Goal: Transaction & Acquisition: Purchase product/service

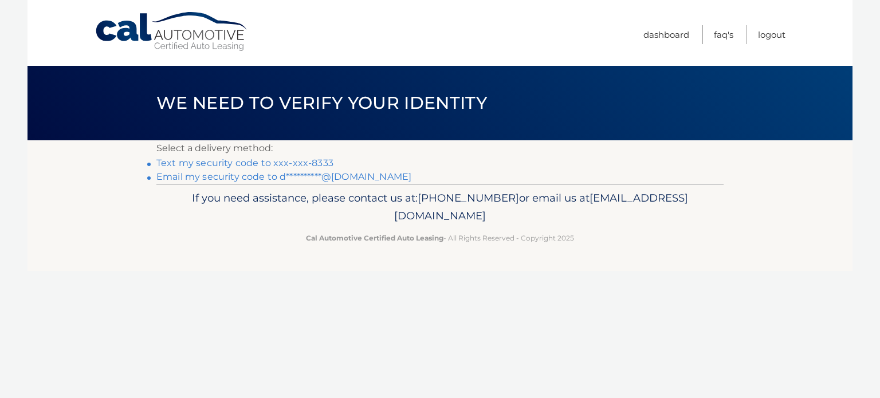
click at [186, 166] on link "Text my security code to xxx-xxx-8333" at bounding box center [244, 163] width 177 height 11
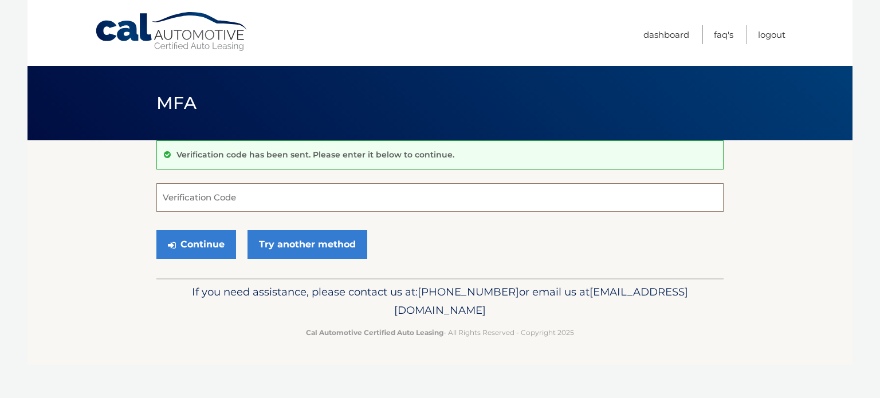
click at [190, 203] on input "Verification Code" at bounding box center [439, 197] width 567 height 29
type input "505173"
click at [156, 230] on button "Continue" at bounding box center [196, 244] width 80 height 29
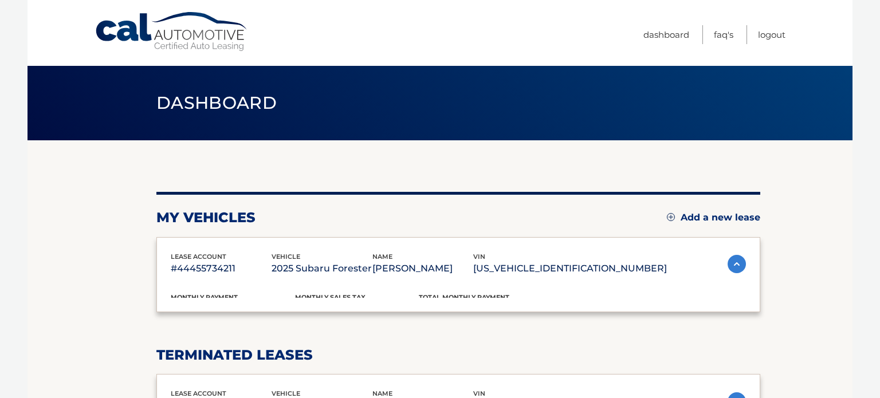
click at [210, 239] on div "lease account #44455734211 vehicle 2025 Subaru Forester name DEBRA DIPALMA vin …" at bounding box center [458, 274] width 604 height 75
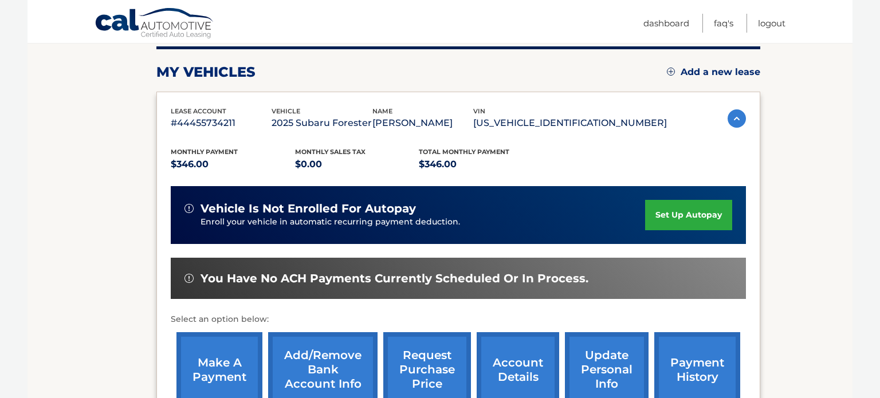
scroll to position [171, 0]
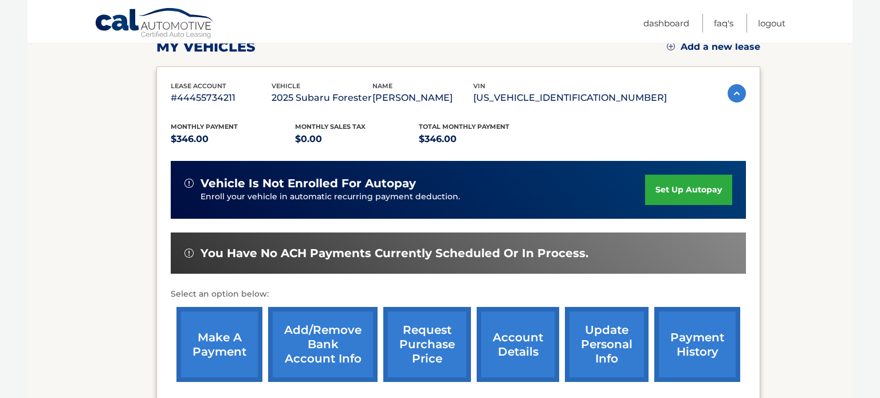
click at [419, 251] on span "You have no ACH payments currently scheduled or in process." at bounding box center [394, 253] width 388 height 14
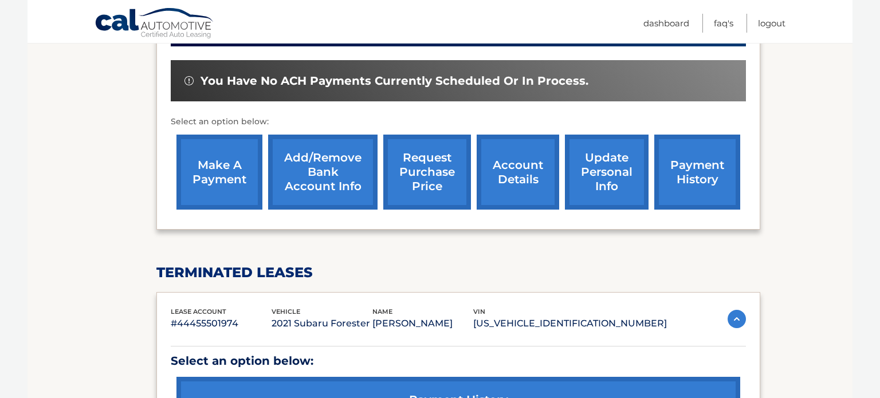
scroll to position [344, 0]
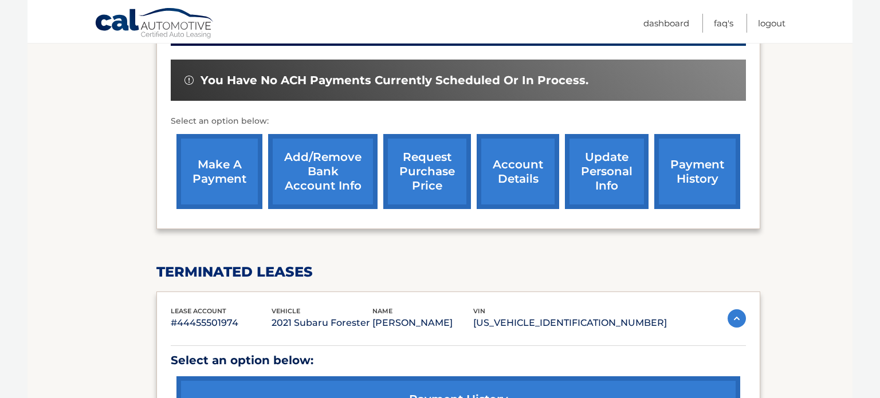
click at [204, 156] on link "make a payment" at bounding box center [219, 171] width 86 height 75
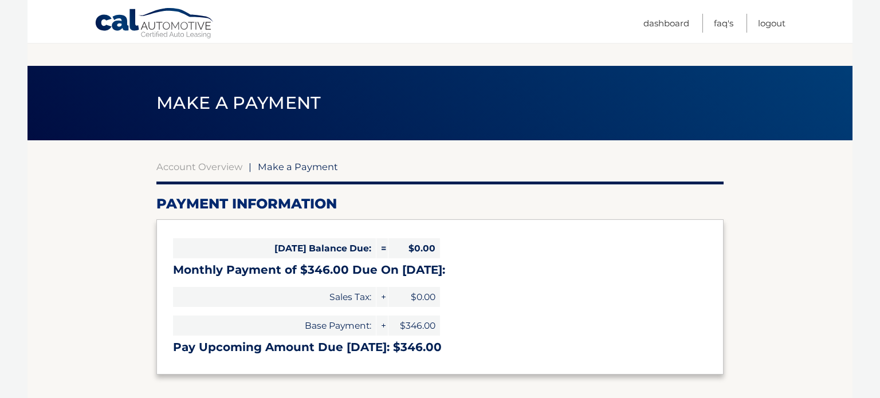
select select "NmE0NzEwZGItMzE4My00ZTU0LWFhODUtNDM1ODdhNWVkMGE5"
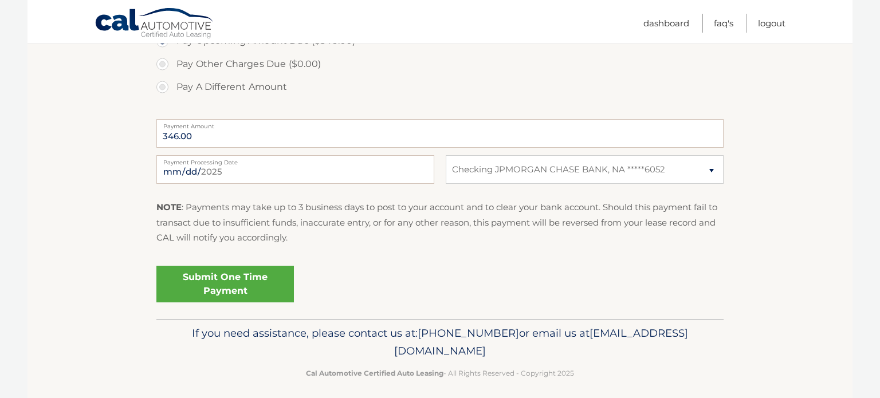
scroll to position [419, 0]
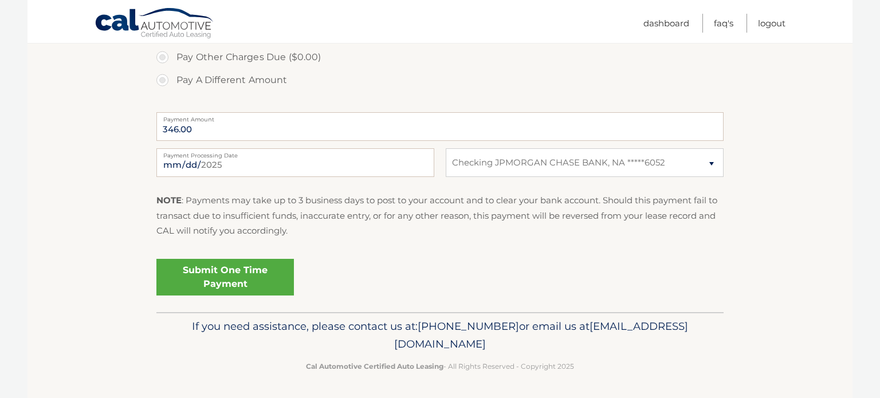
click at [230, 279] on link "Submit One Time Payment" at bounding box center [224, 277] width 137 height 37
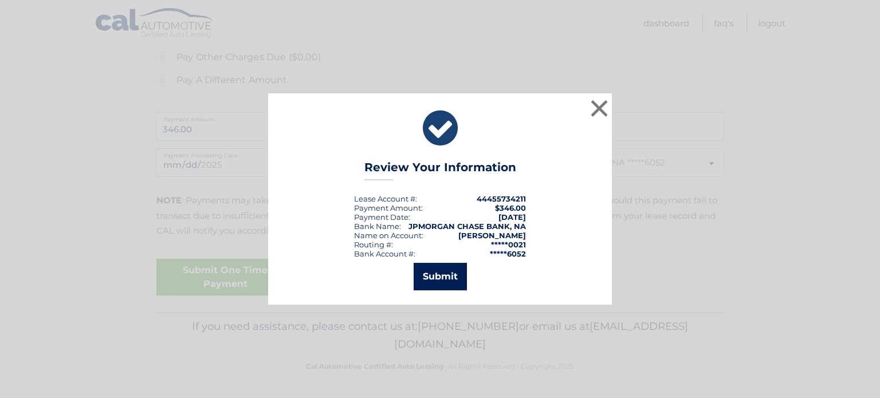
click at [416, 273] on button "Submit" at bounding box center [440, 276] width 53 height 27
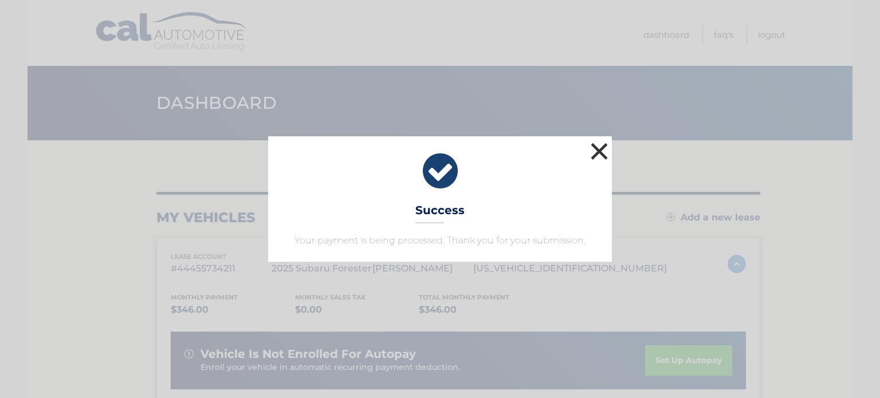
click at [599, 158] on button "×" at bounding box center [599, 151] width 23 height 23
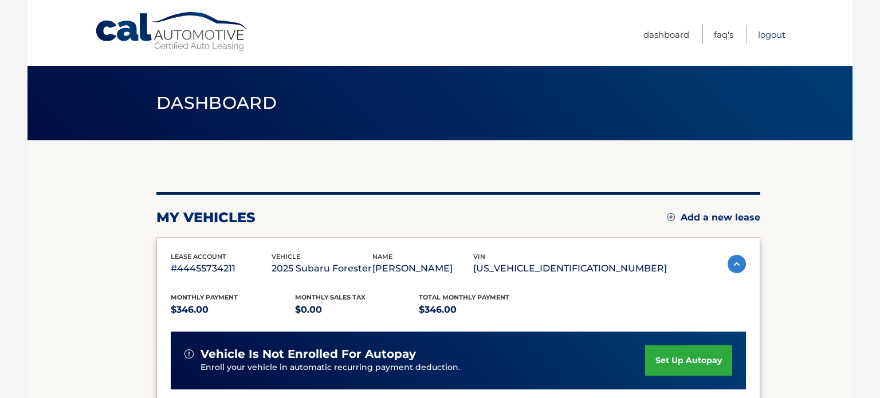
click at [770, 30] on link "Logout" at bounding box center [771, 34] width 27 height 19
